Goal: Information Seeking & Learning: Find specific fact

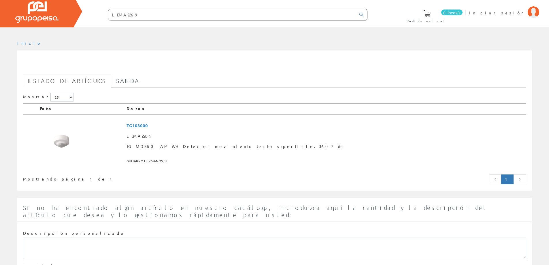
scroll to position [29, 0]
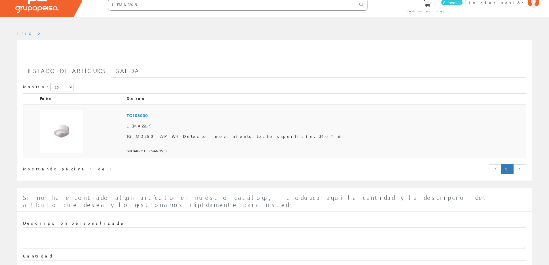
click at [148, 115] on font "TG103000" at bounding box center [137, 115] width 21 height 6
